Goal: Task Accomplishment & Management: Complete application form

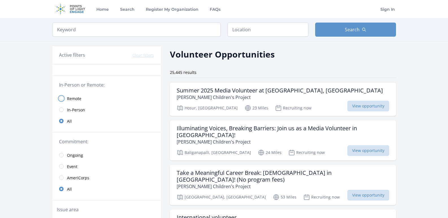
click at [61, 98] on input "radio" at bounding box center [61, 98] width 5 height 5
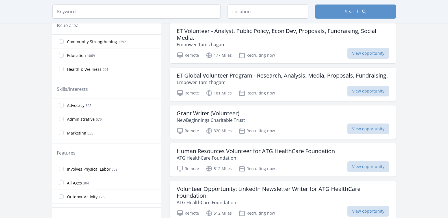
scroll to position [172, 0]
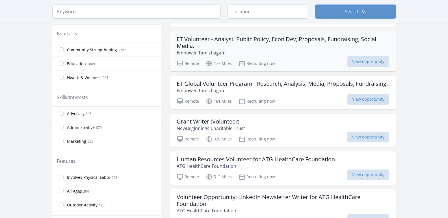
click at [342, 36] on h3 "ET Volunteer - Analyst, Public Policy, Econ Dev, Proposals, Fundraising, Social…" at bounding box center [283, 43] width 212 height 14
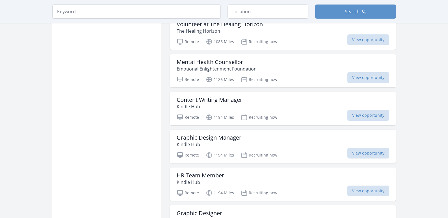
scroll to position [624, 0]
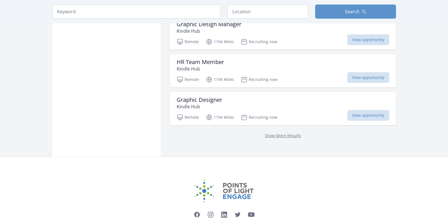
scroll to position [737, 0]
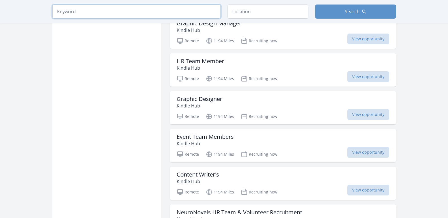
click at [99, 11] on input "search" at bounding box center [136, 12] width 168 height 14
type input "p"
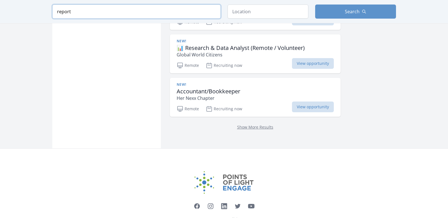
scroll to position [777, 0]
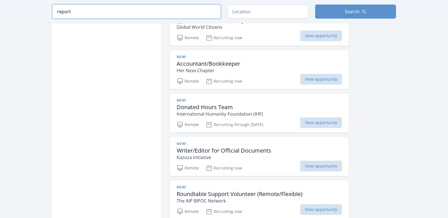
click at [169, 16] on input "report" at bounding box center [136, 12] width 168 height 14
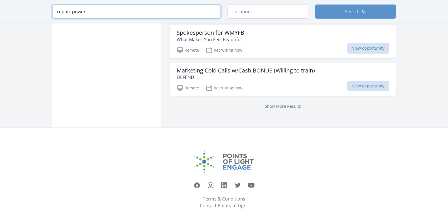
scroll to position [733, 0]
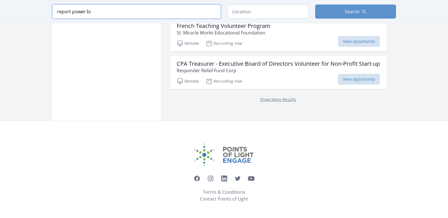
scroll to position [442, 0]
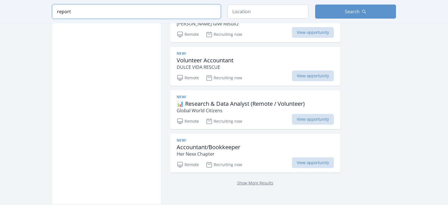
scroll to position [692, 0]
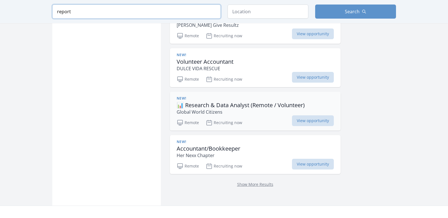
type input "report"
click at [271, 106] on h3 "📊 Research & Data Analyst (Remote / Volunteer)" at bounding box center [241, 105] width 128 height 7
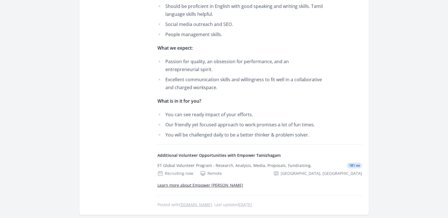
scroll to position [271, 0]
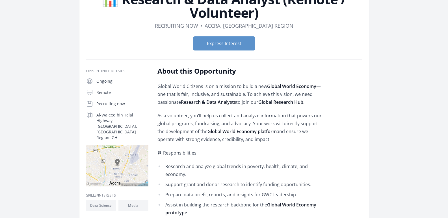
scroll to position [48, 0]
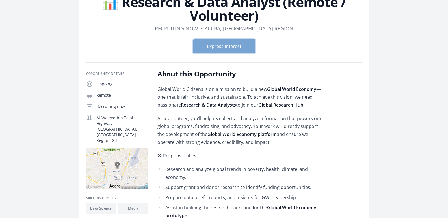
click at [238, 44] on button "Express Interest" at bounding box center [224, 46] width 62 height 14
